Goal: Task Accomplishment & Management: Use online tool/utility

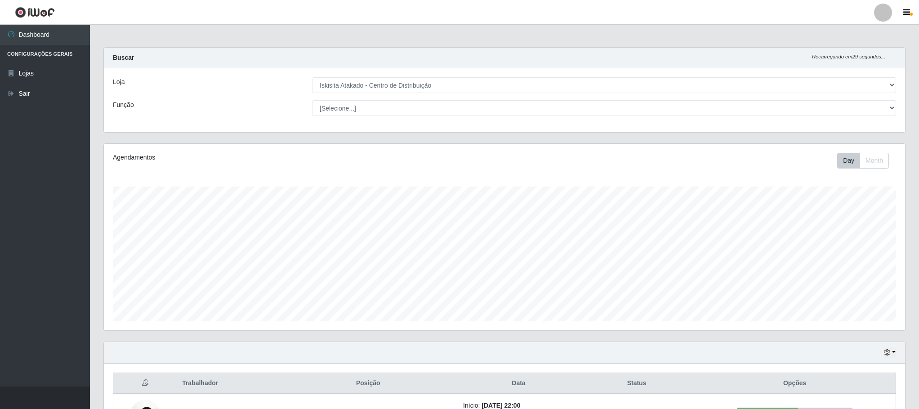
select select "425"
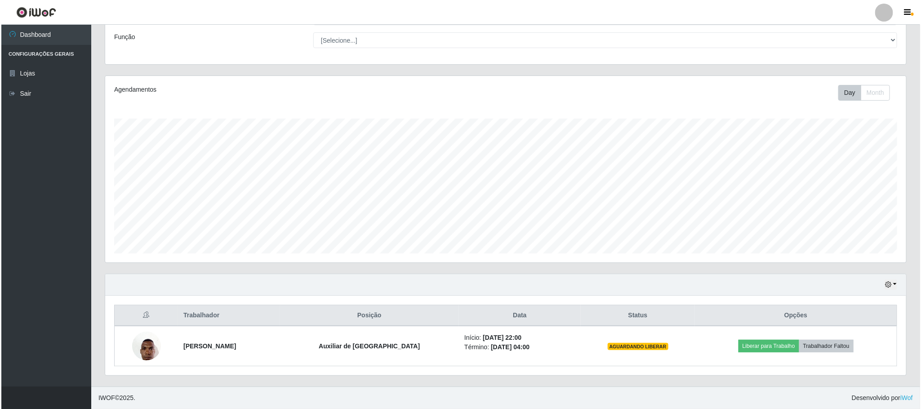
scroll to position [187, 800]
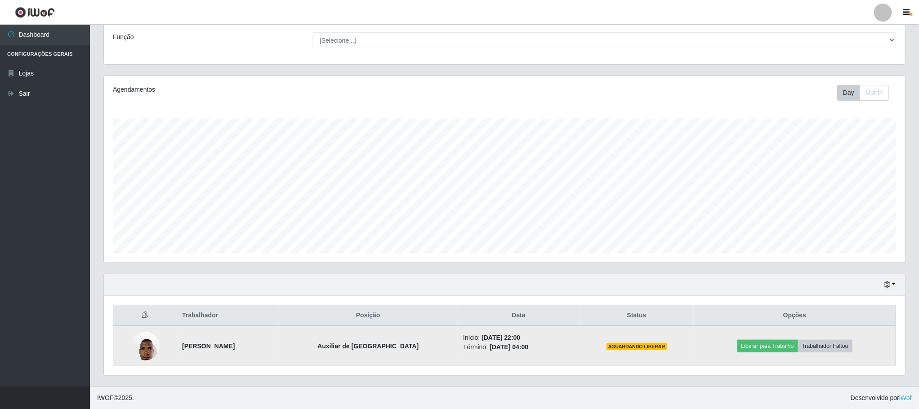
click at [139, 346] on img at bounding box center [145, 346] width 29 height 38
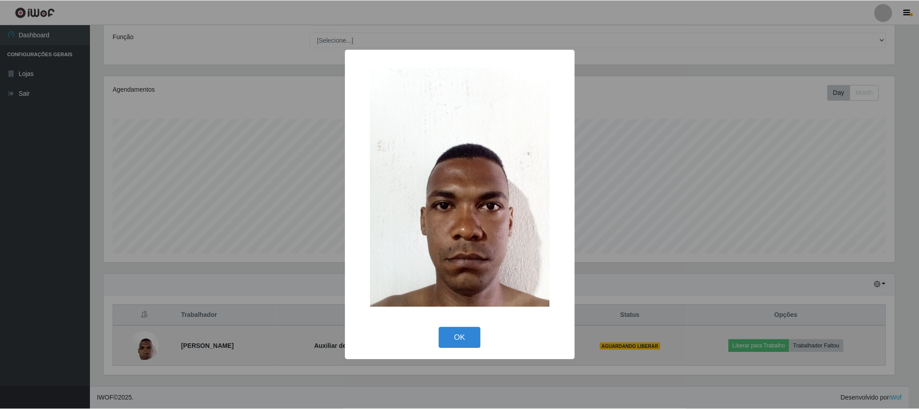
scroll to position [187, 793]
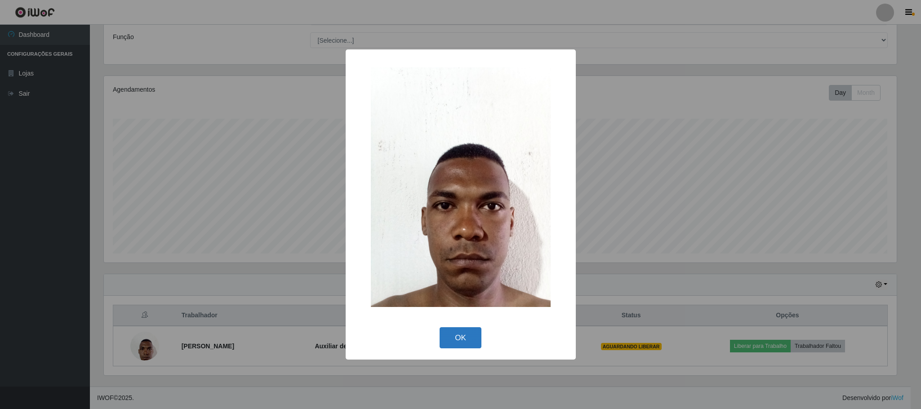
click at [465, 343] on button "OK" at bounding box center [461, 337] width 42 height 21
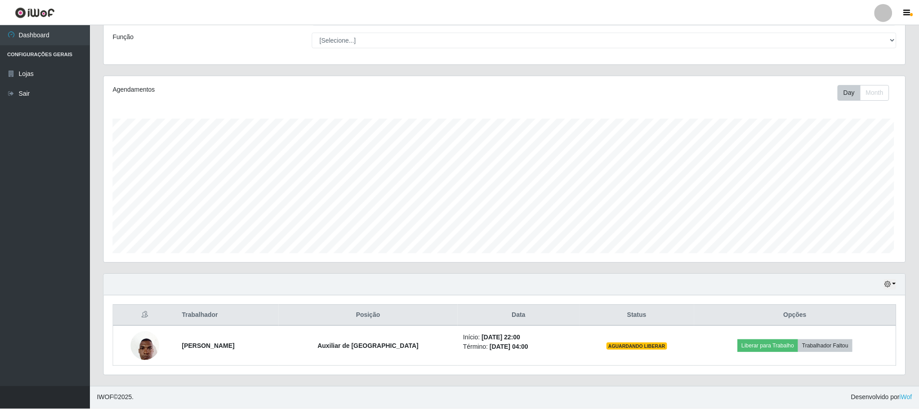
scroll to position [187, 800]
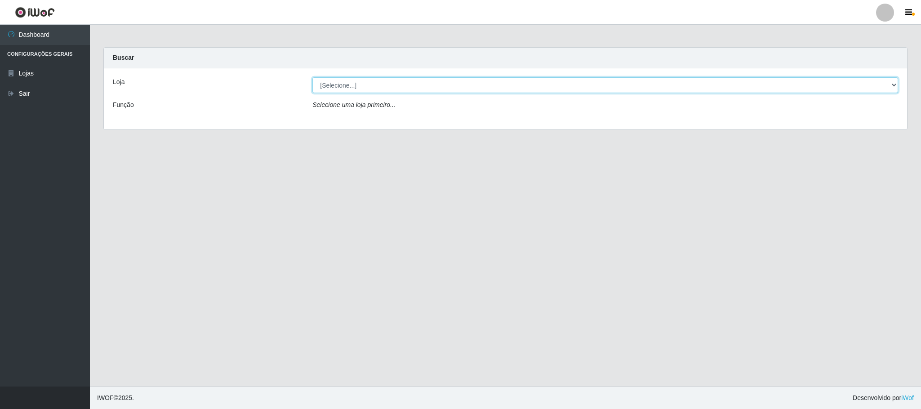
click at [892, 81] on select "[Selecione...] Iskisita Atakado - Centro de Distribuição" at bounding box center [605, 85] width 586 height 16
select select "425"
click at [312, 77] on select "[Selecione...] Iskisita Atakado - Centro de Distribuição" at bounding box center [605, 85] width 586 height 16
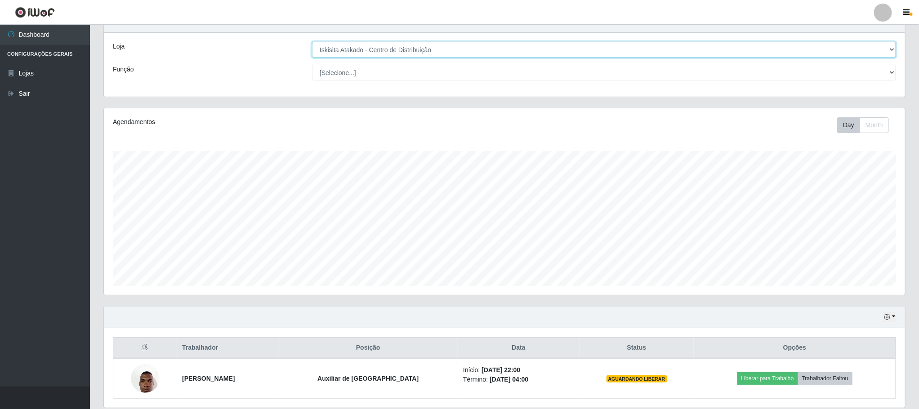
scroll to position [71, 0]
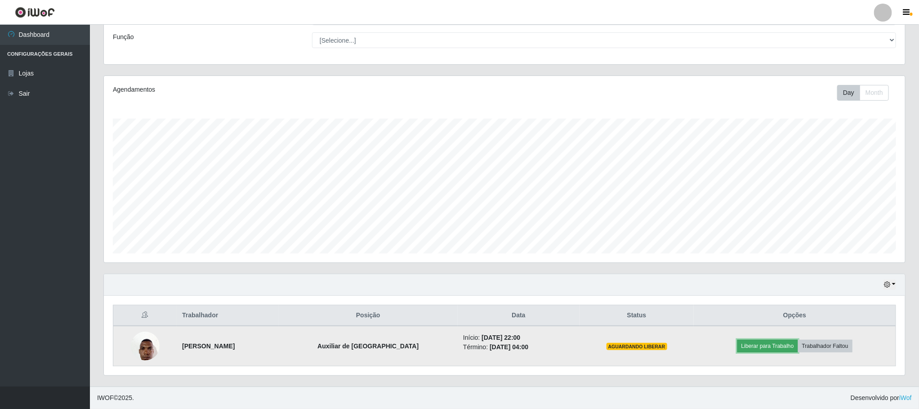
click at [772, 345] on button "Liberar para Trabalho" at bounding box center [767, 346] width 61 height 13
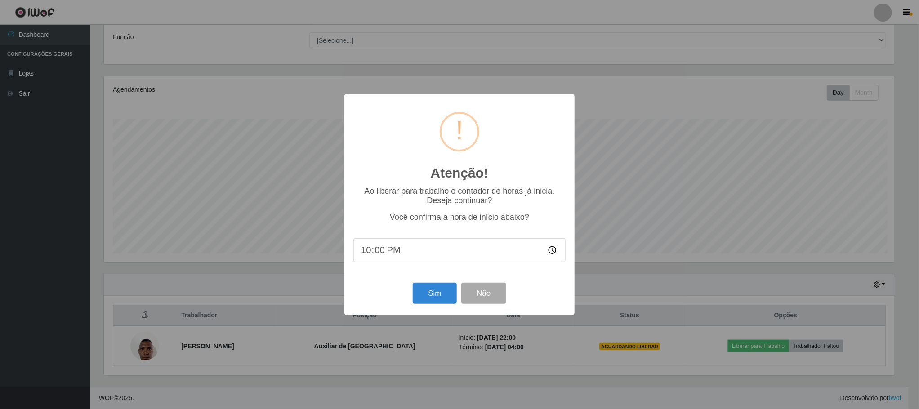
scroll to position [187, 793]
click at [436, 298] on button "Sim" at bounding box center [436, 293] width 44 height 21
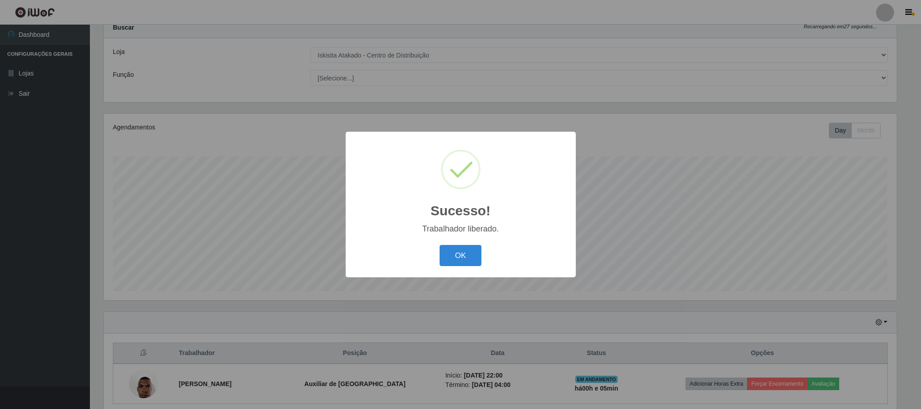
click at [452, 259] on button "OK" at bounding box center [461, 255] width 42 height 21
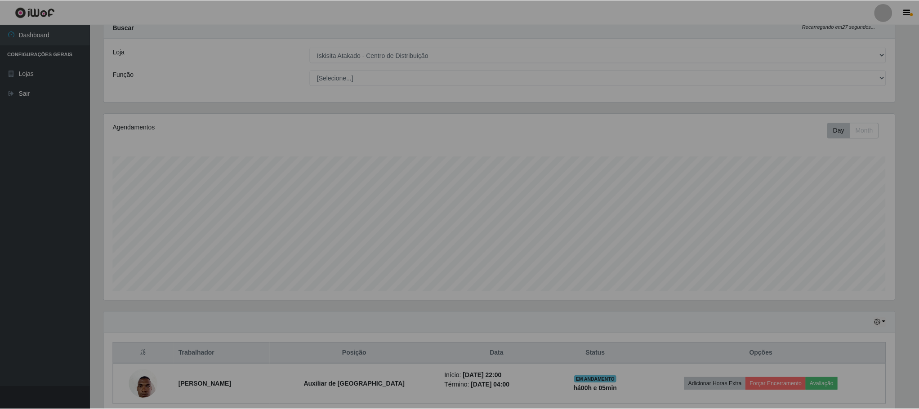
scroll to position [187, 800]
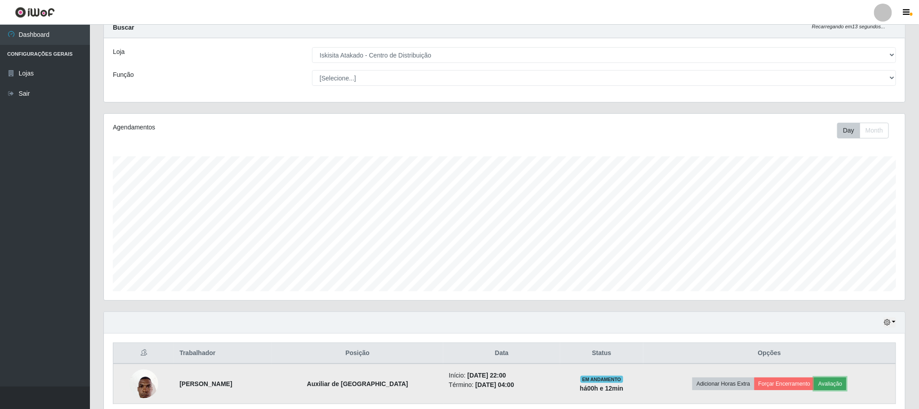
click at [844, 387] on button "Avaliação" at bounding box center [830, 383] width 32 height 13
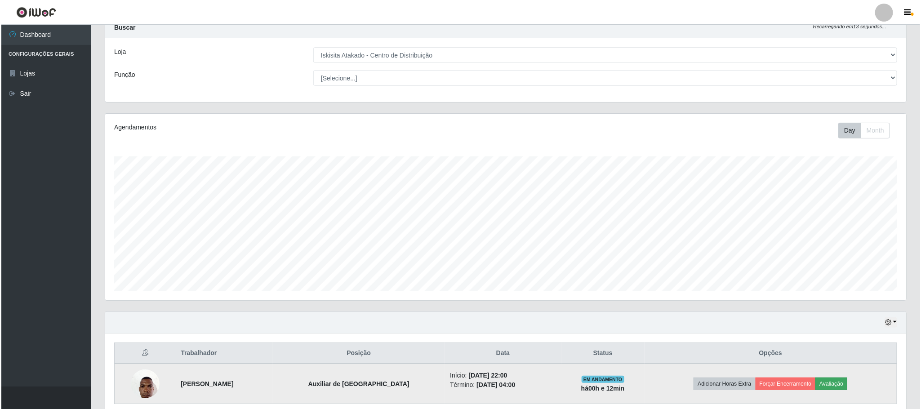
scroll to position [187, 793]
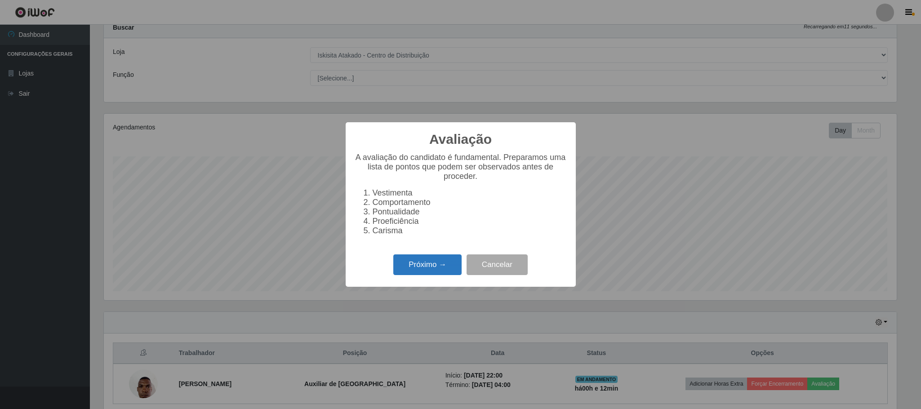
click at [415, 268] on button "Próximo →" at bounding box center [427, 264] width 68 height 21
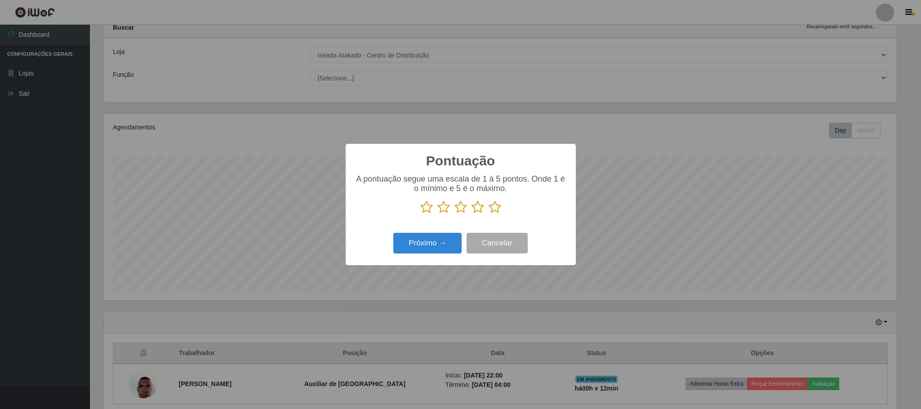
click at [496, 208] on icon at bounding box center [494, 206] width 13 height 13
click at [488, 214] on input "radio" at bounding box center [488, 214] width 0 height 0
click at [445, 243] on button "Próximo →" at bounding box center [427, 243] width 68 height 21
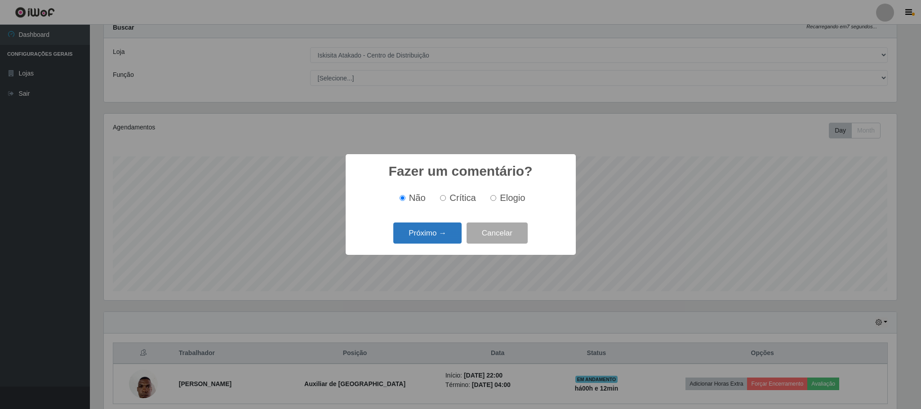
click at [450, 236] on button "Próximo →" at bounding box center [427, 232] width 68 height 21
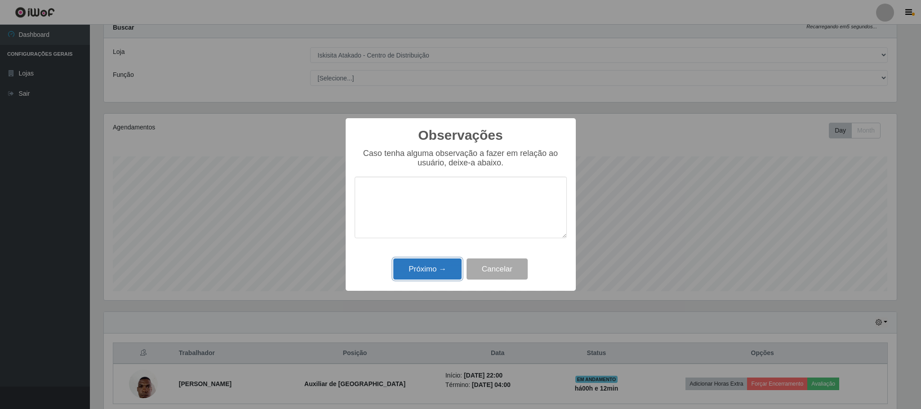
click at [452, 263] on button "Próximo →" at bounding box center [427, 268] width 68 height 21
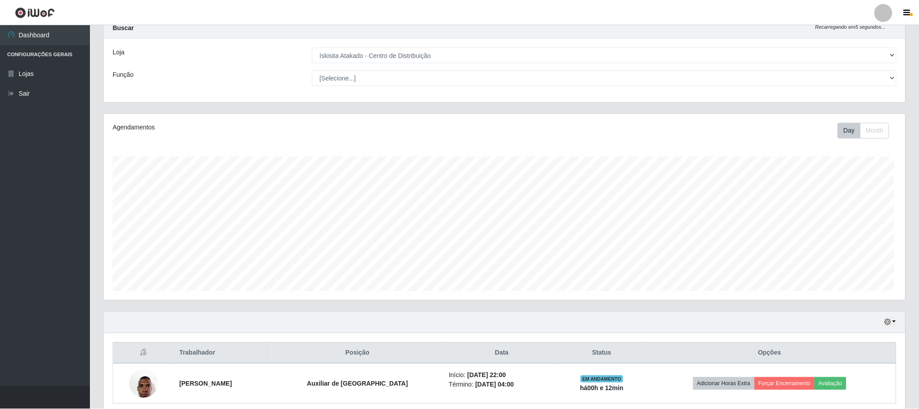
scroll to position [187, 800]
